Goal: Information Seeking & Learning: Learn about a topic

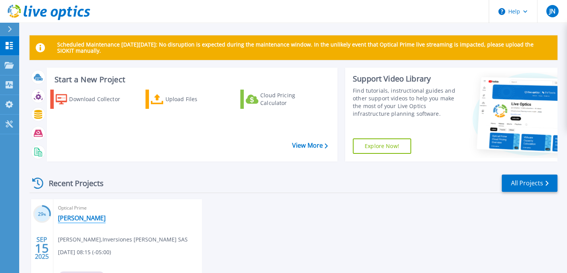
click at [69, 220] on link "[PERSON_NAME]" at bounding box center [82, 218] width 48 height 8
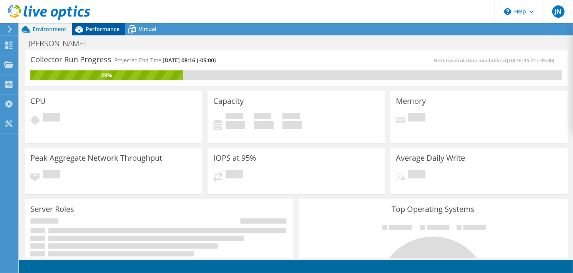
click at [106, 32] on span "Performance" at bounding box center [103, 28] width 34 height 7
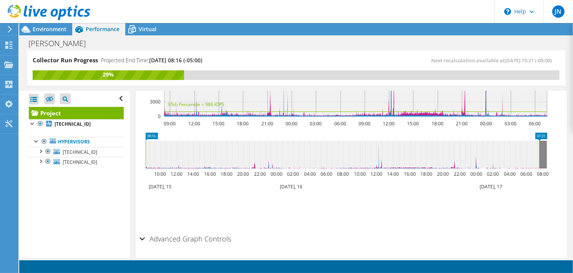
scroll to position [330, 0]
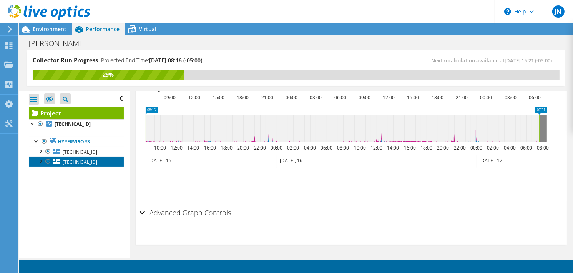
click at [86, 163] on span "10.20.190.29" at bounding box center [80, 162] width 35 height 7
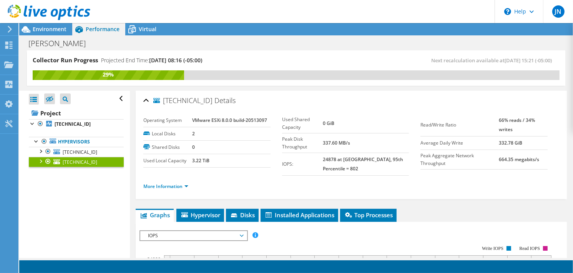
scroll to position [77, 0]
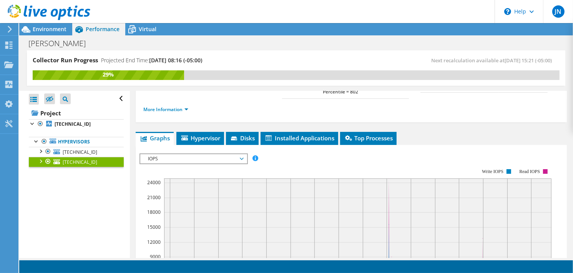
click at [191, 158] on span "IOPS" at bounding box center [193, 158] width 99 height 9
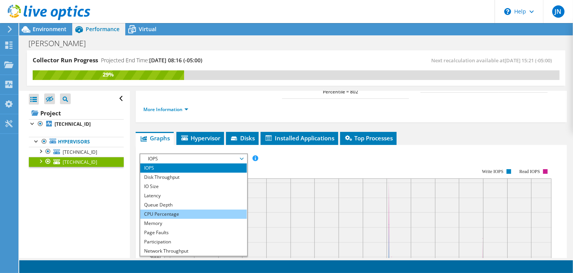
click at [167, 212] on li "CPU Percentage" at bounding box center [193, 213] width 106 height 9
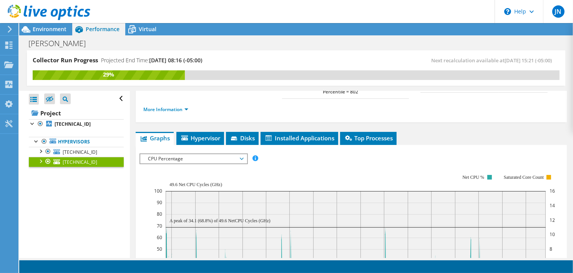
click at [8, 26] on use at bounding box center [10, 29] width 4 height 7
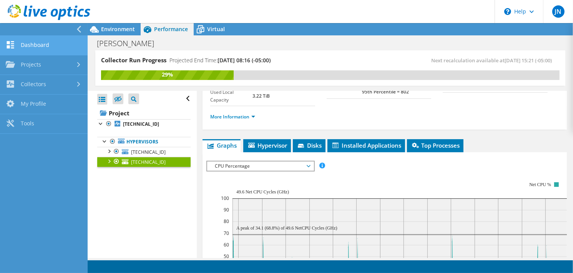
click at [33, 43] on link "Dashboard" at bounding box center [44, 46] width 88 height 20
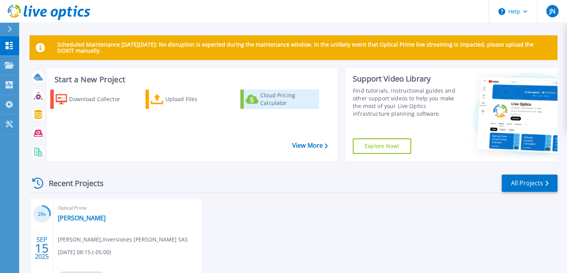
click at [299, 101] on div "Cloud Pricing Calculator" at bounding box center [288, 98] width 57 height 15
click at [66, 215] on link "[PERSON_NAME]" at bounding box center [82, 218] width 48 height 8
